Goal: Task Accomplishment & Management: Manage account settings

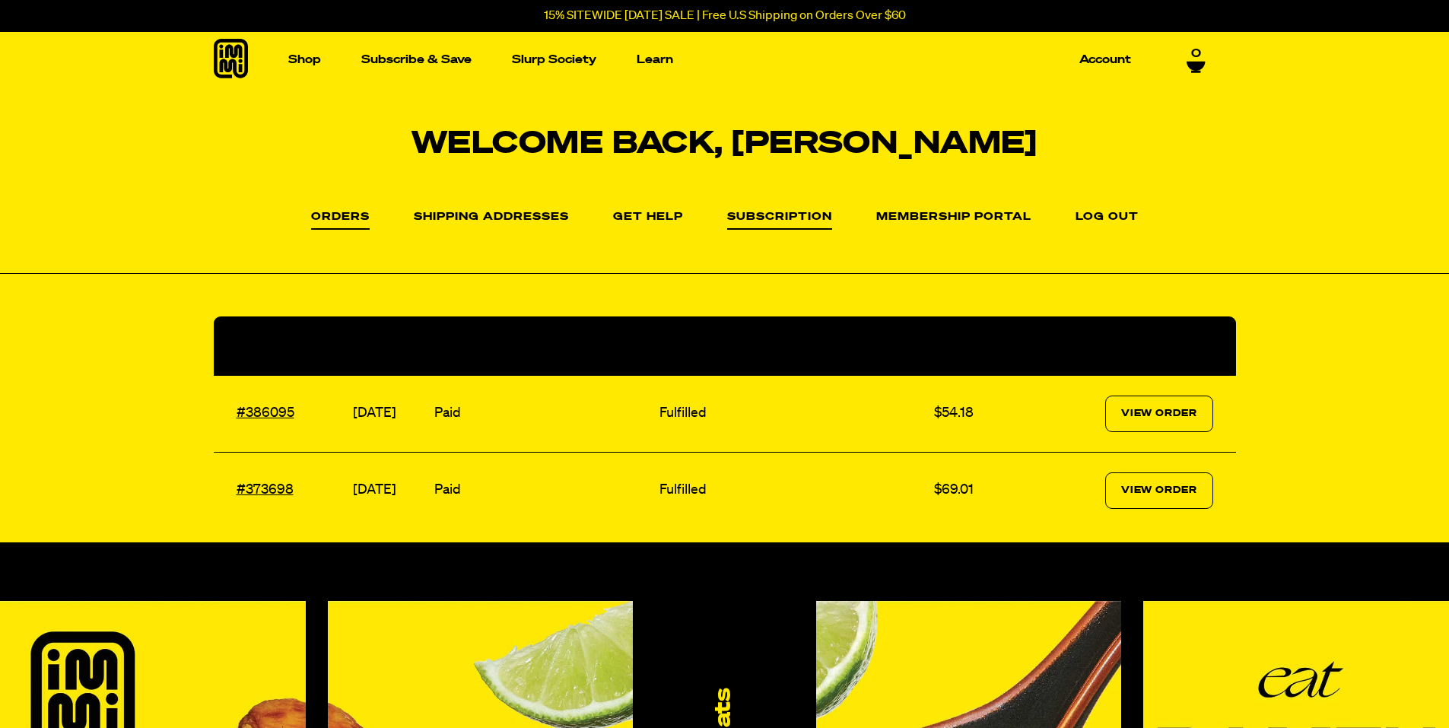
click at [773, 221] on link "Subscription" at bounding box center [779, 221] width 105 height 18
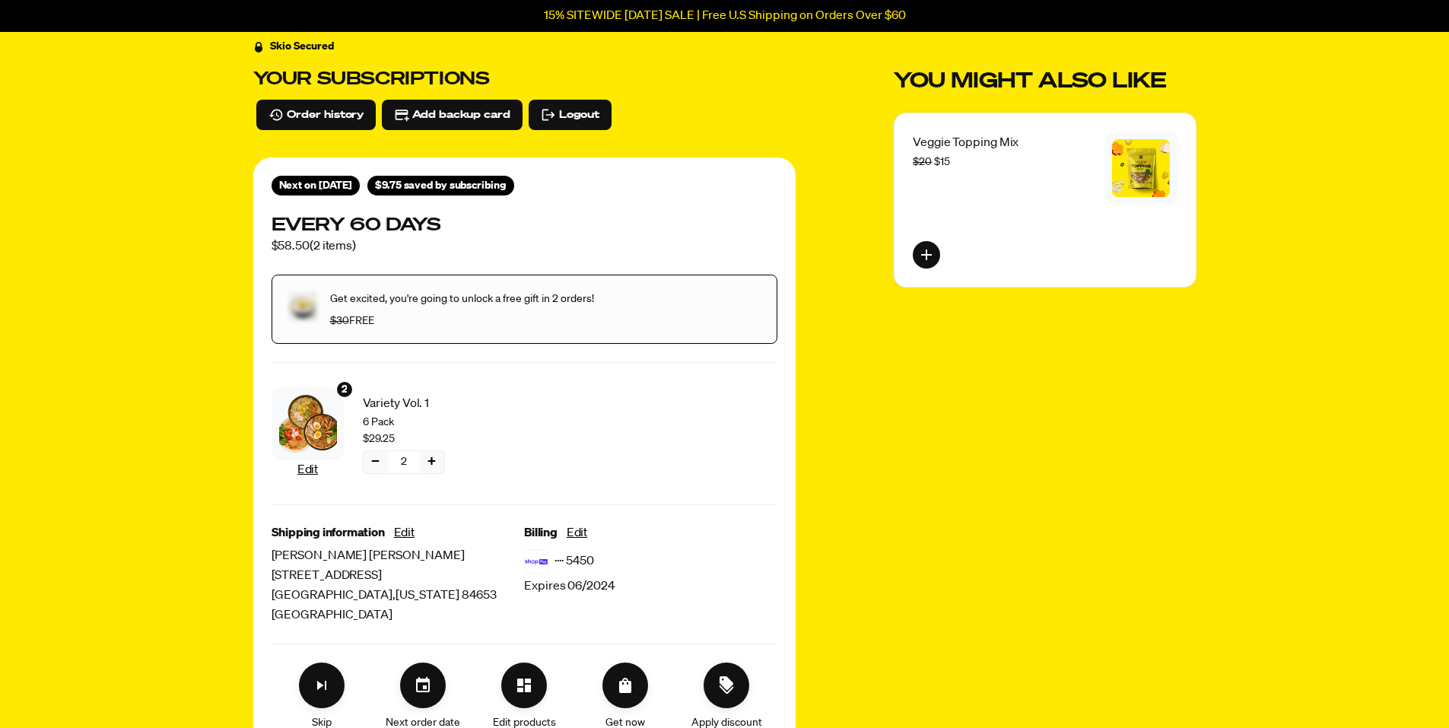
scroll to position [228, 0]
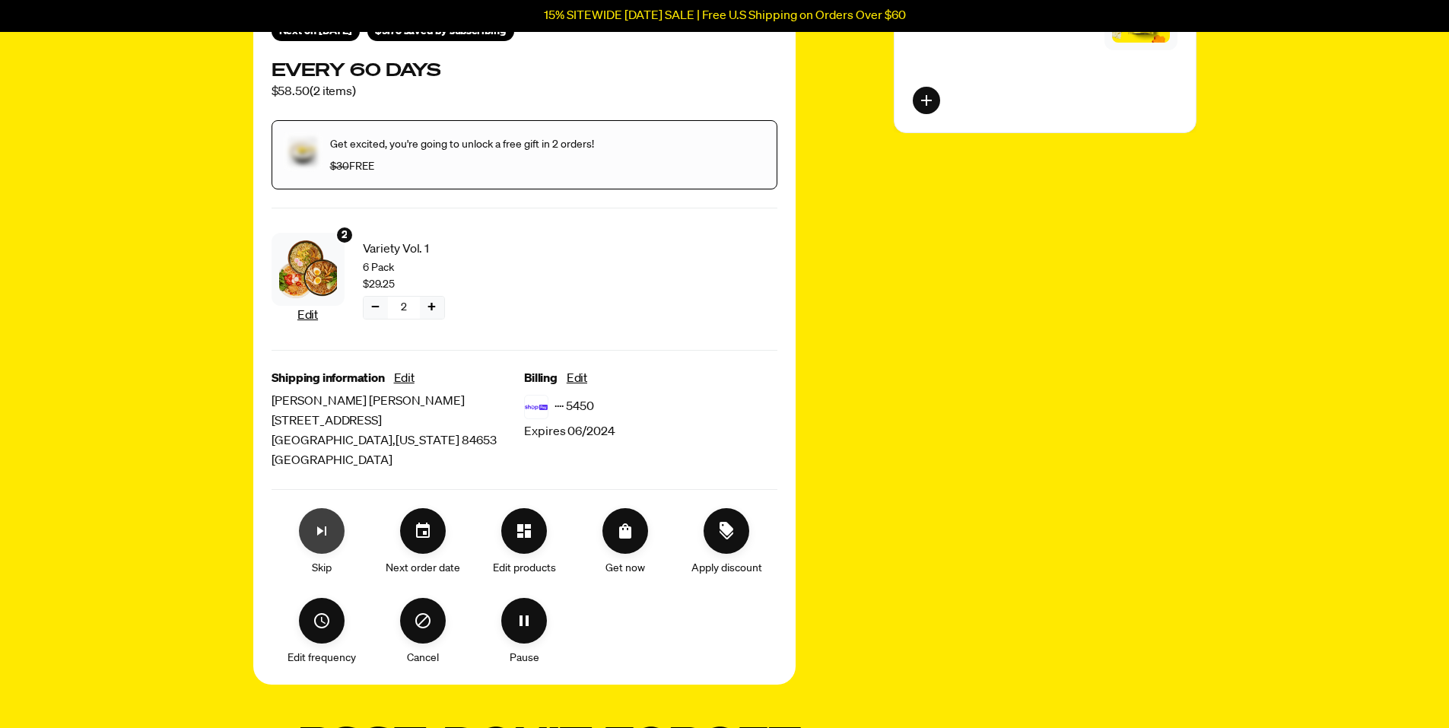
click at [321, 520] on button "Skip subscription" at bounding box center [322, 531] width 46 height 46
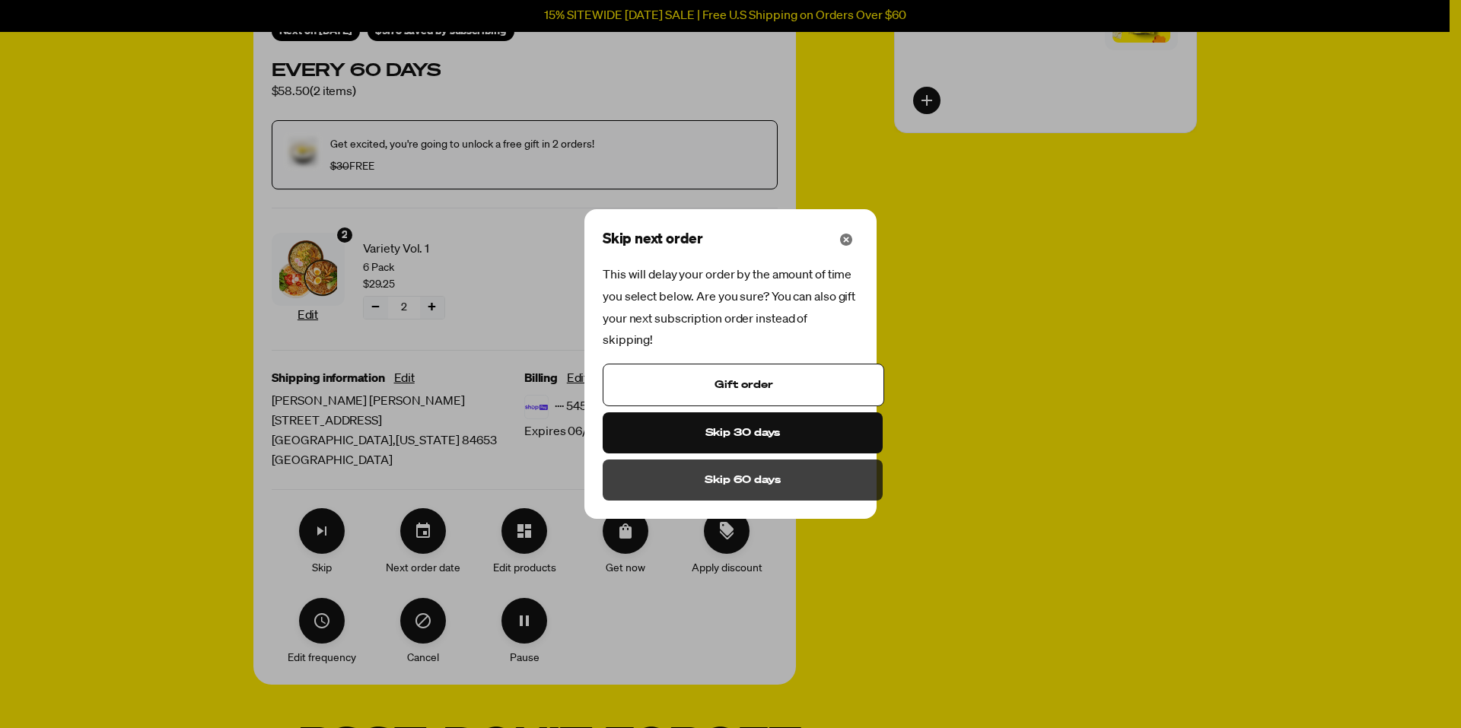
click at [741, 473] on span "Skip 60 days" at bounding box center [743, 480] width 76 height 17
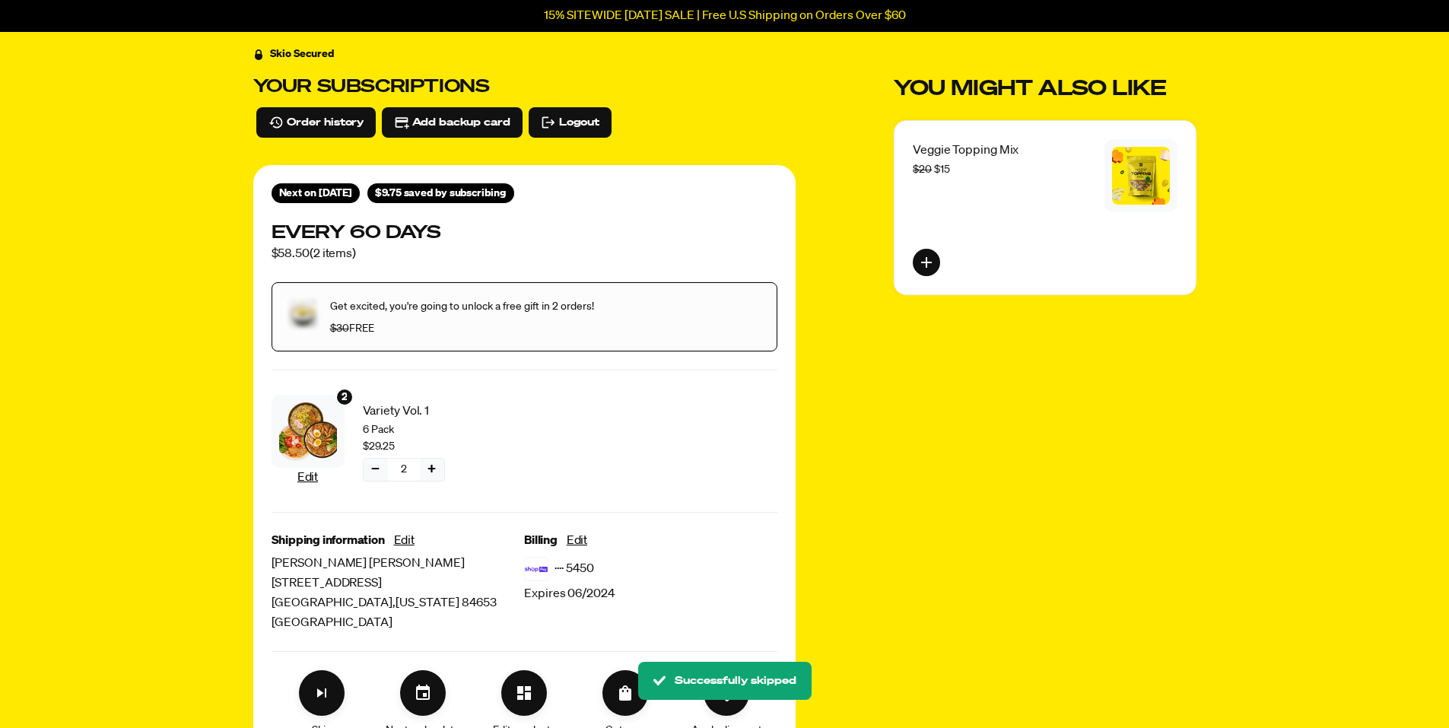
scroll to position [0, 0]
